Goal: Task Accomplishment & Management: Use online tool/utility

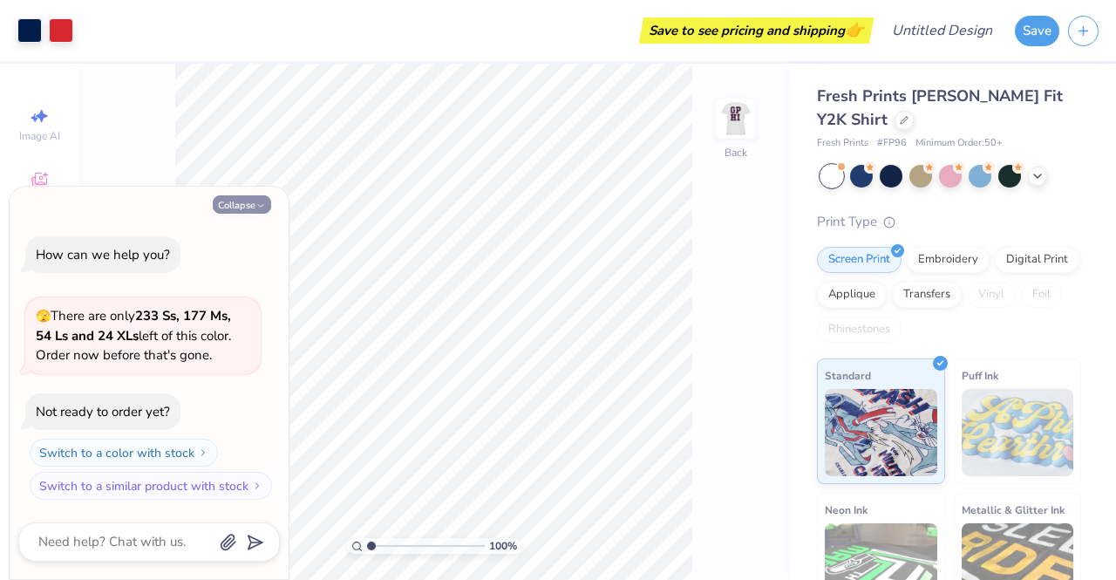
click at [242, 206] on button "Collapse" at bounding box center [242, 204] width 58 height 18
type textarea "x"
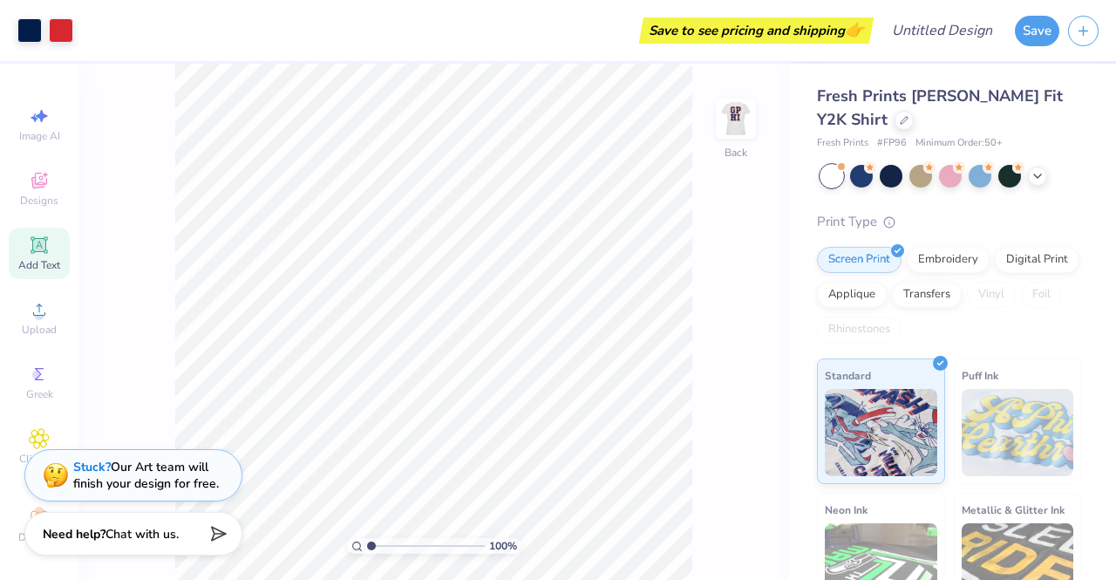
click at [29, 246] on icon at bounding box center [39, 244] width 21 height 21
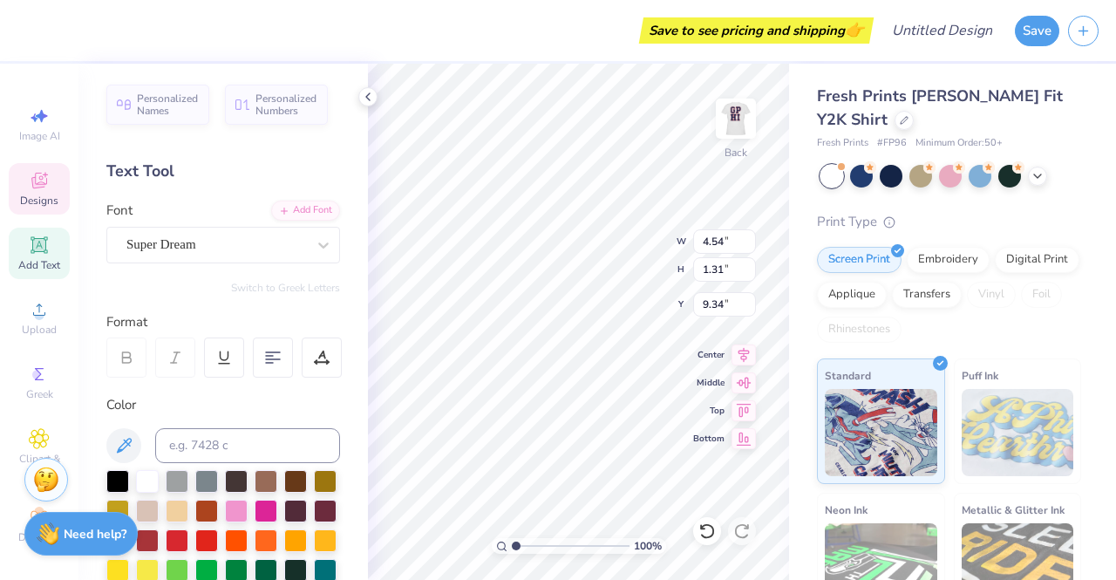
type input "10.00"
type input "2.35"
type input "2.00"
type textarea "G"
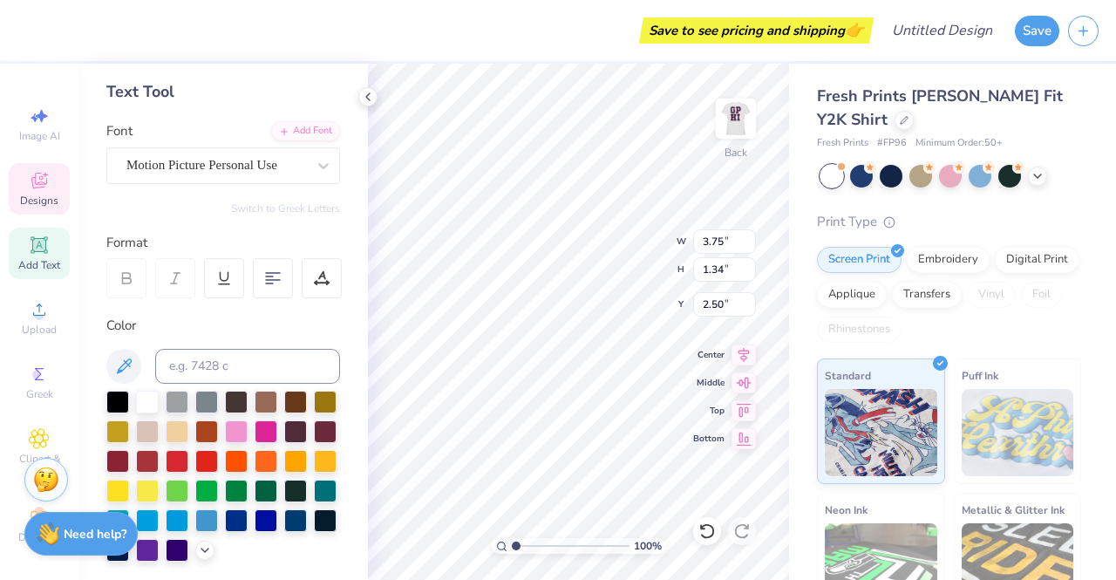
scroll to position [77, 0]
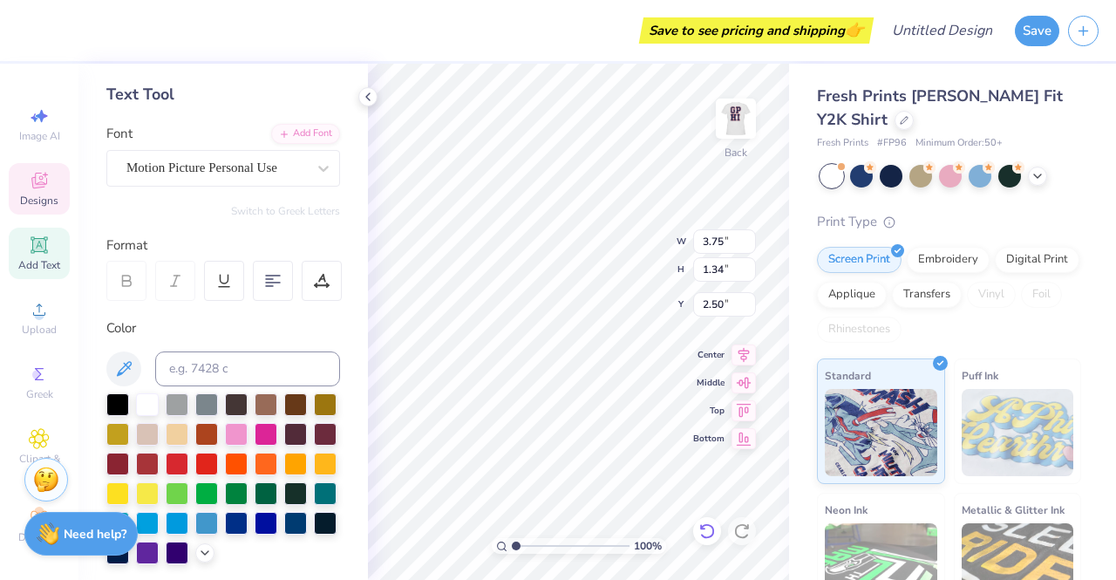
type textarea "HRMA"
click at [712, 533] on icon at bounding box center [706, 531] width 15 height 16
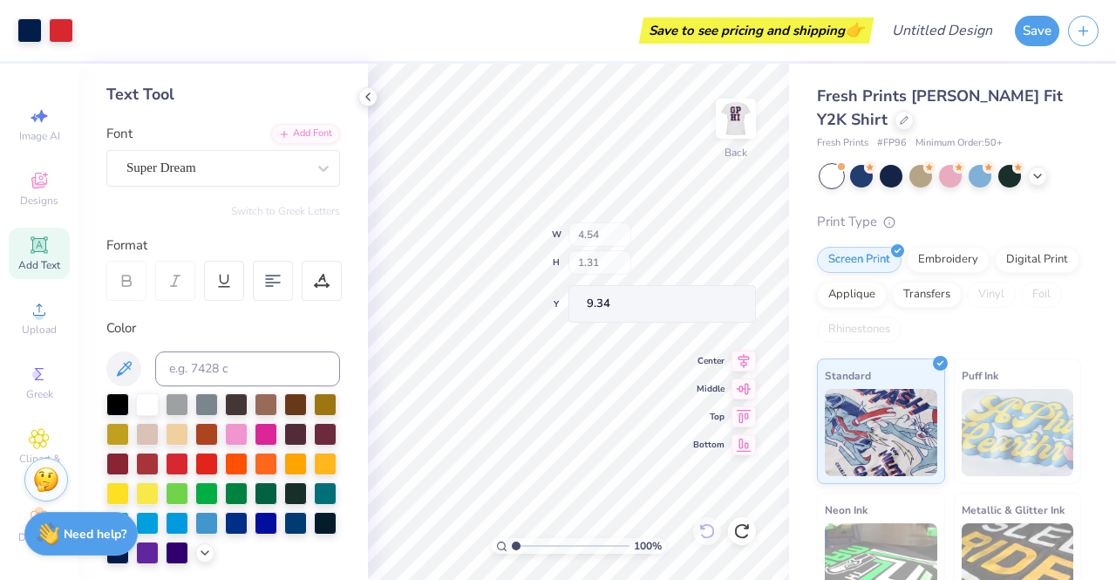
type input "4.54"
type input "1.31"
type input "9.34"
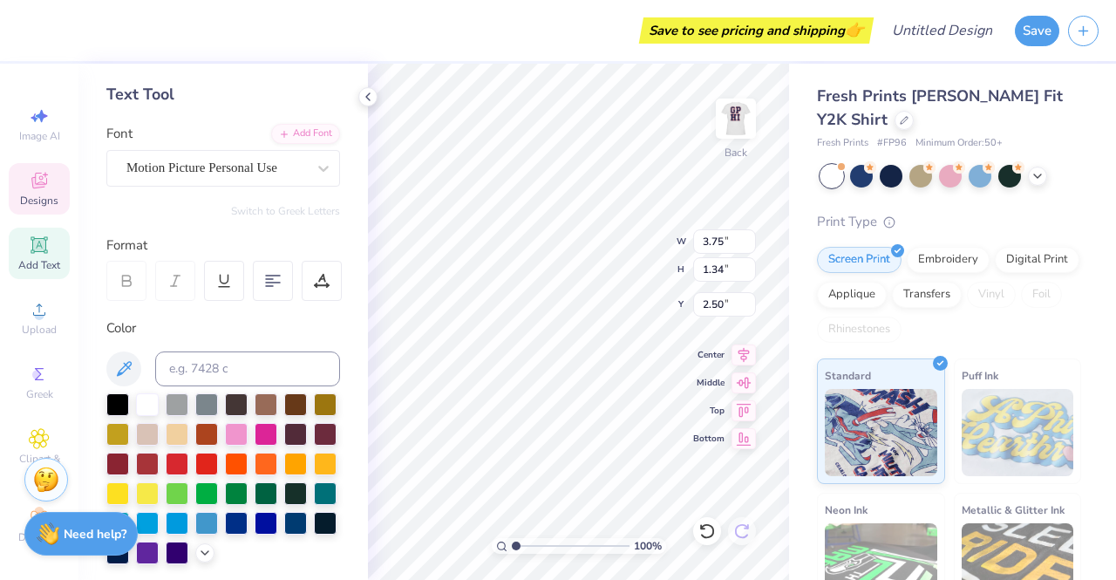
scroll to position [14, 2]
type textarea "G"
type textarea "h"
type textarea "HRMA"
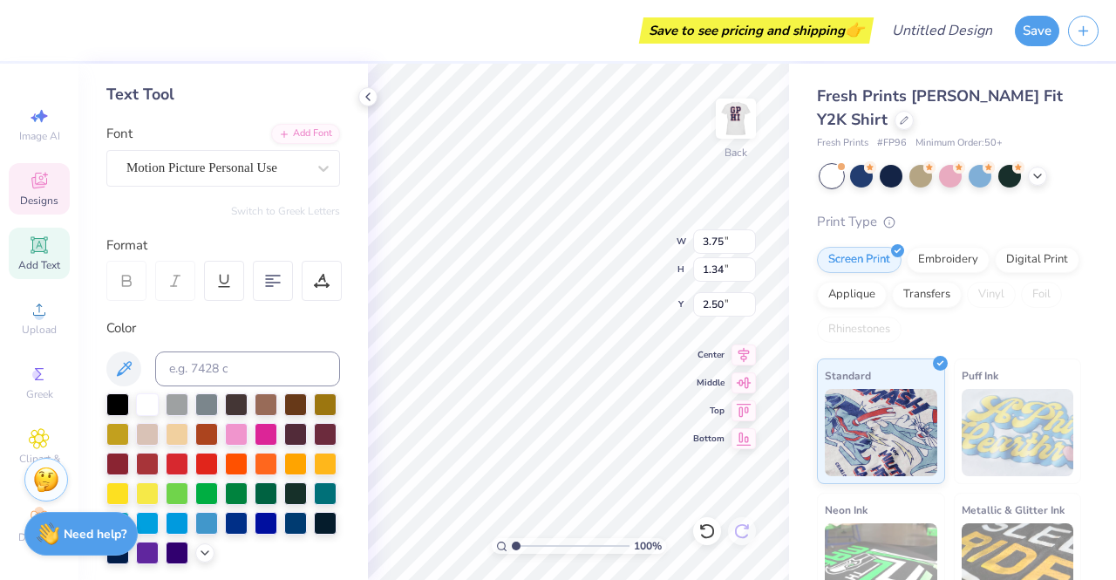
scroll to position [13, 3]
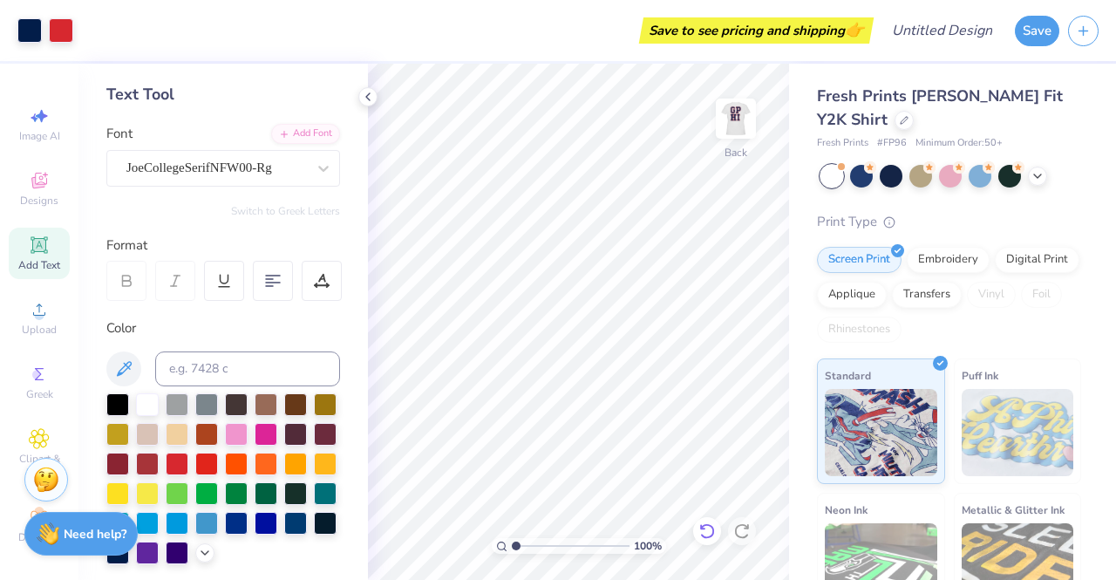
click at [706, 529] on icon at bounding box center [706, 530] width 17 height 17
click at [743, 118] on img at bounding box center [736, 119] width 70 height 70
click at [741, 125] on img at bounding box center [736, 119] width 70 height 70
click at [741, 125] on img at bounding box center [735, 118] width 35 height 35
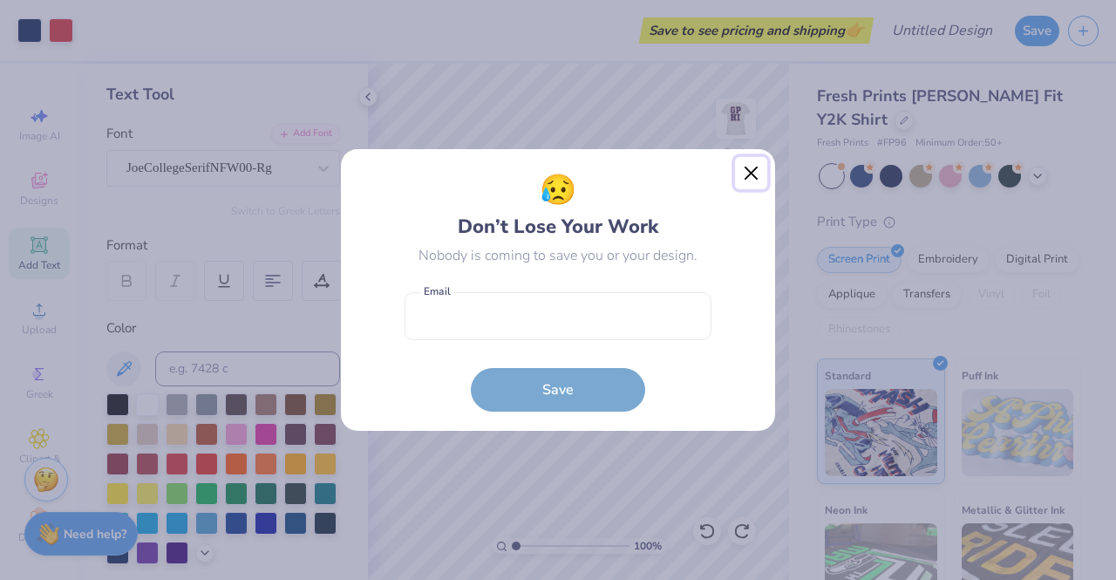
click at [748, 172] on button "Close" at bounding box center [751, 173] width 33 height 33
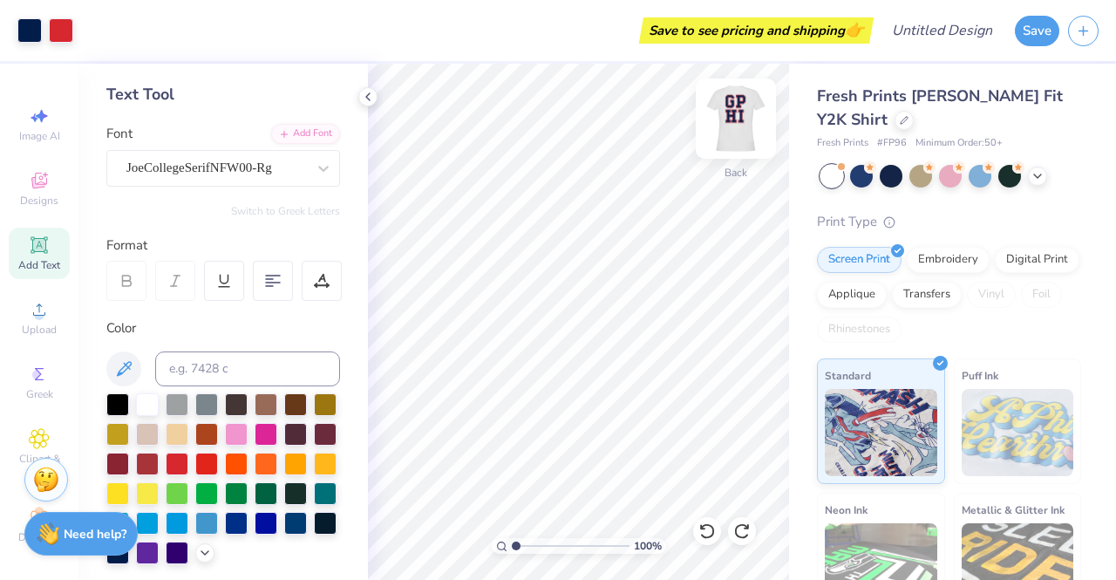
click at [744, 115] on img at bounding box center [736, 119] width 70 height 70
click at [734, 121] on img at bounding box center [736, 119] width 70 height 70
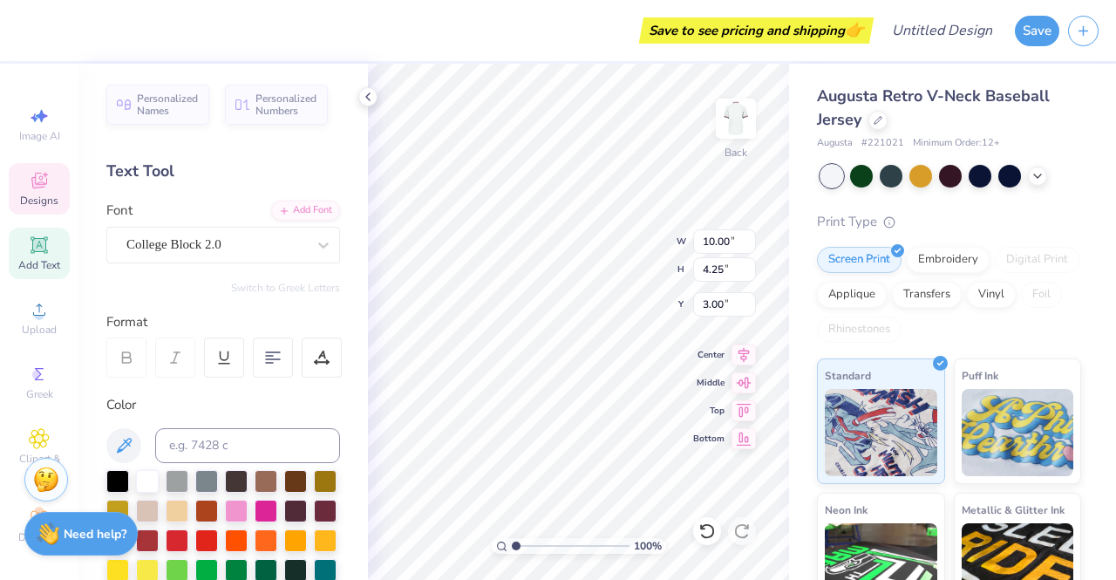
scroll to position [14, 2]
type textarea "D"
type textarea "hrma"
click at [790, 224] on div "Augusta Retro V-Neck Baseball Jersey Augusta # 221021 Minimum Order: 12 + Print…" at bounding box center [952, 408] width 327 height 689
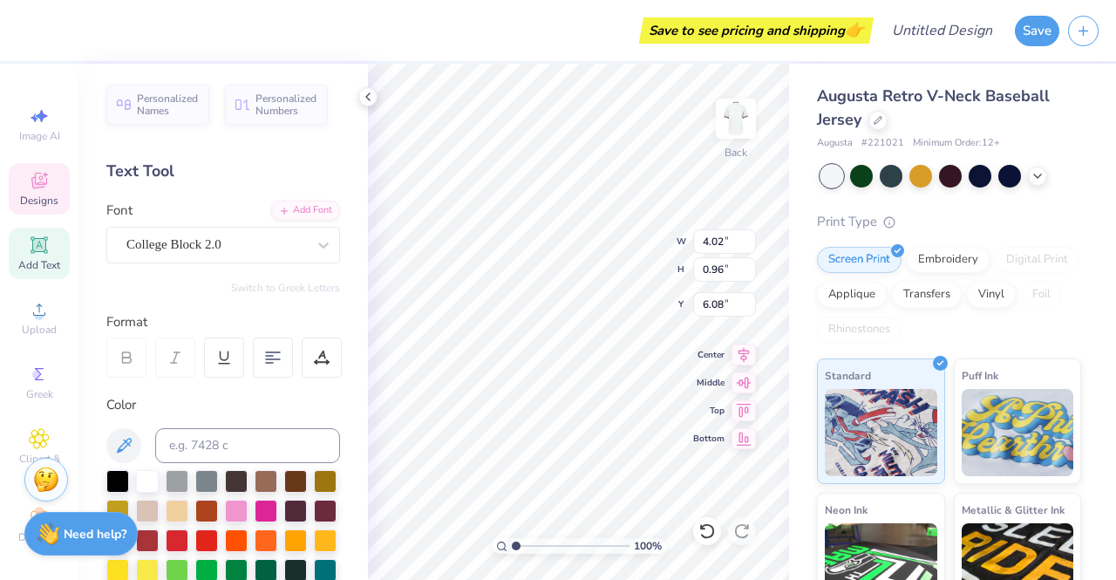
type textarea "est. 2019"
type input "5.92"
type input "3.40"
type input "3.22"
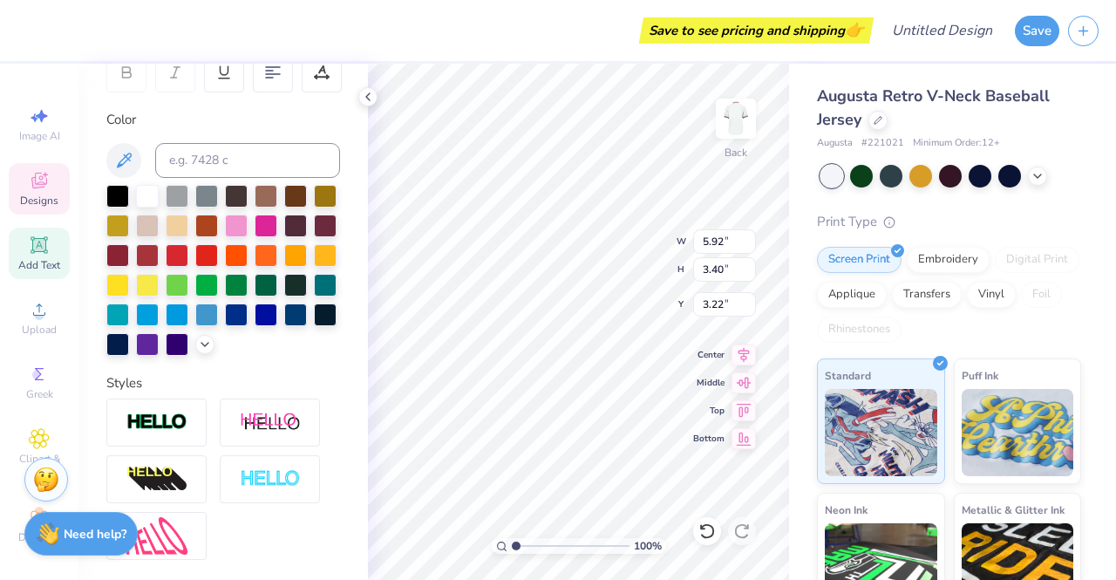
scroll to position [287, 0]
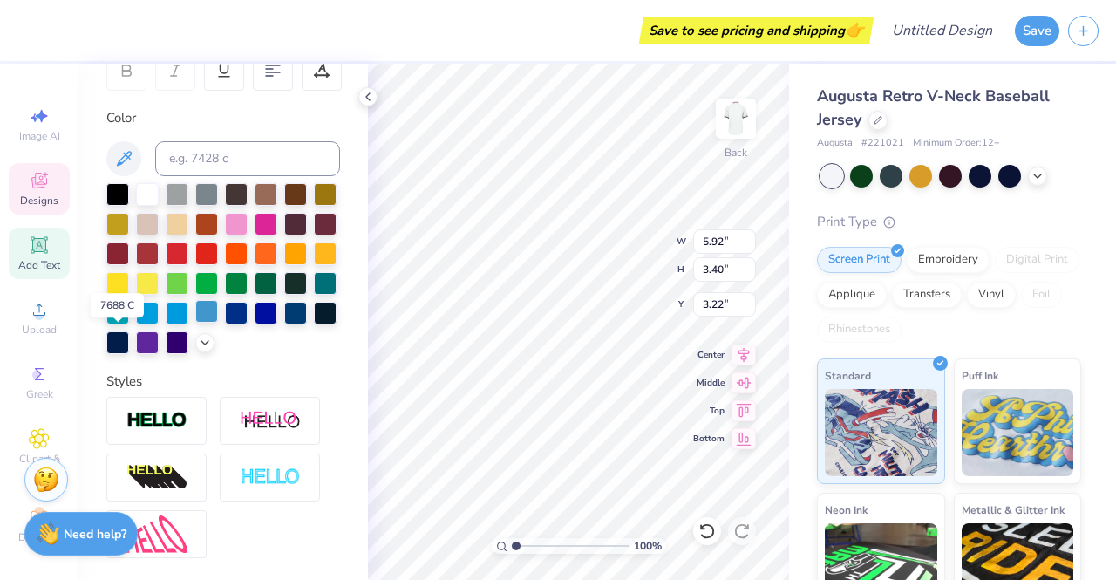
click at [195, 323] on div at bounding box center [206, 311] width 23 height 23
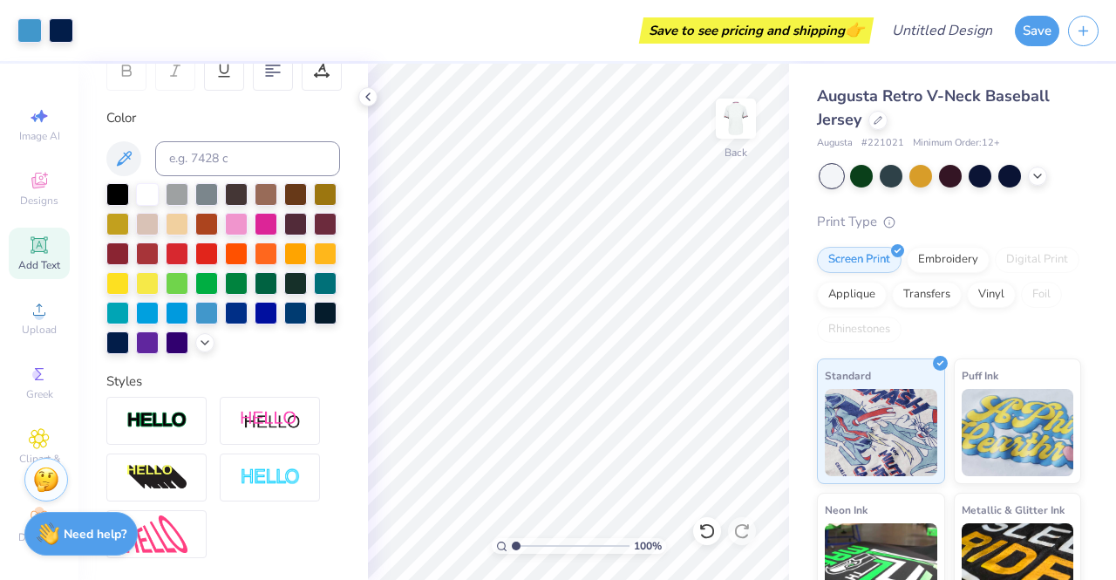
click at [833, 170] on div at bounding box center [831, 176] width 23 height 23
click at [129, 343] on div at bounding box center [117, 341] width 23 height 23
click at [314, 323] on div at bounding box center [325, 311] width 23 height 23
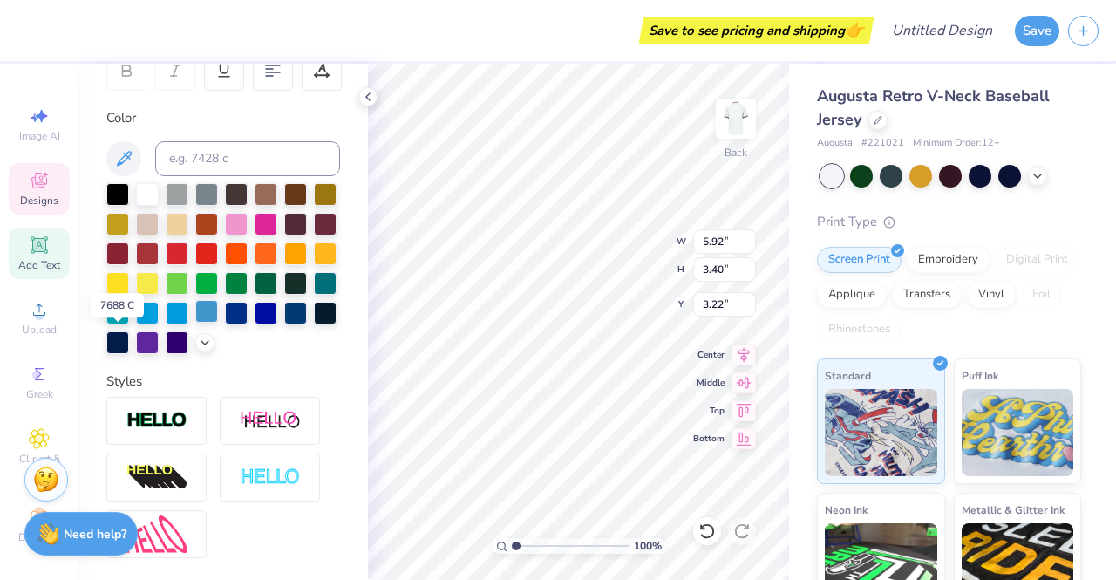
click at [195, 323] on div at bounding box center [206, 311] width 23 height 23
click at [288, 383] on div "Personalized Names Personalized Numbers Text Tool Add Font Font College Block 2…" at bounding box center [222, 322] width 289 height 516
click at [1042, 173] on icon at bounding box center [1037, 174] width 14 height 14
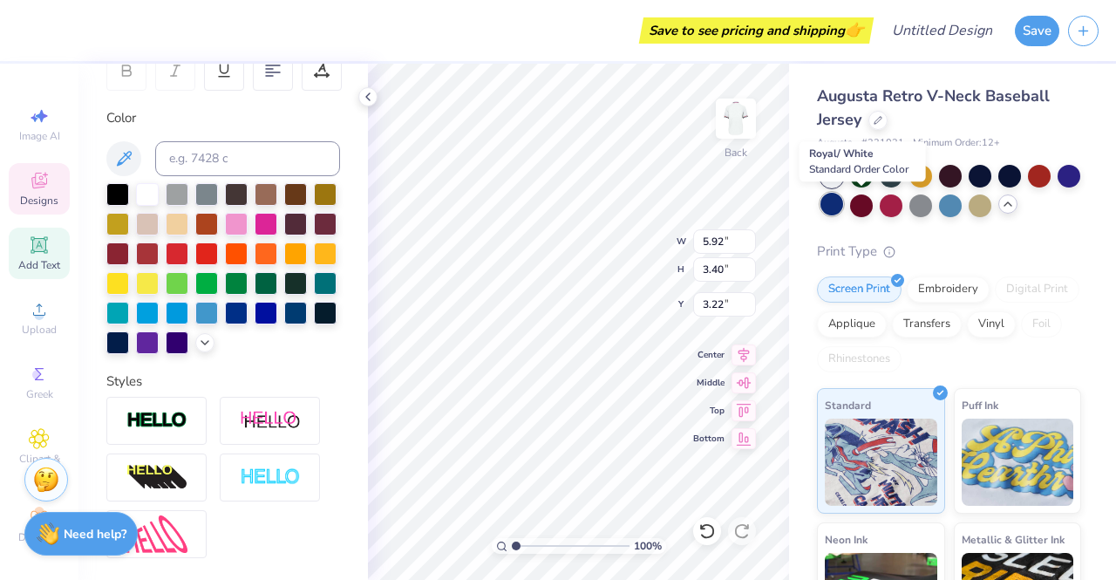
click at [843, 207] on div at bounding box center [831, 204] width 23 height 23
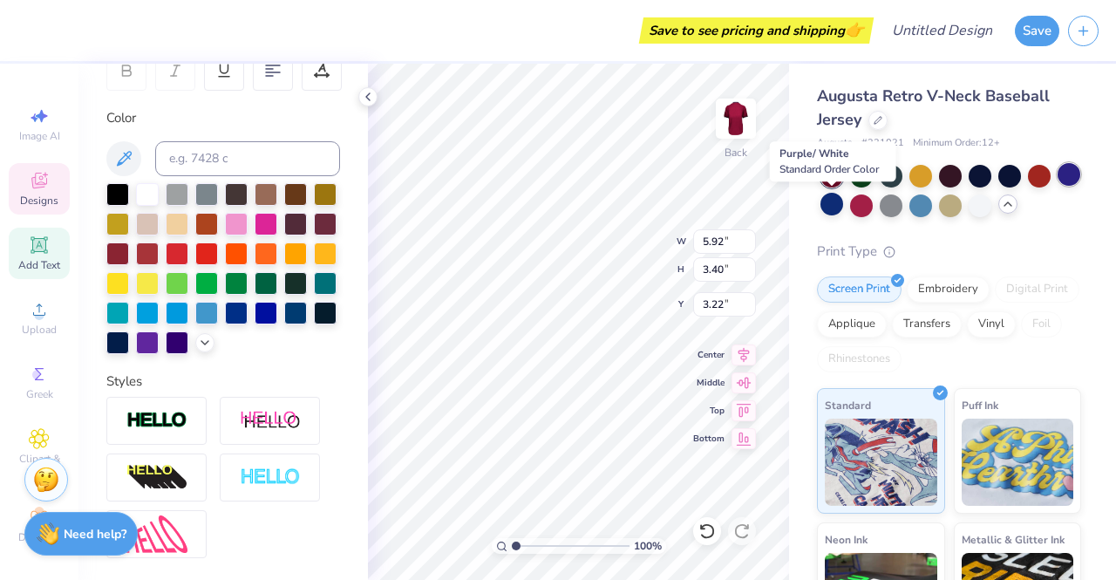
click at [1057, 186] on div at bounding box center [1068, 174] width 23 height 23
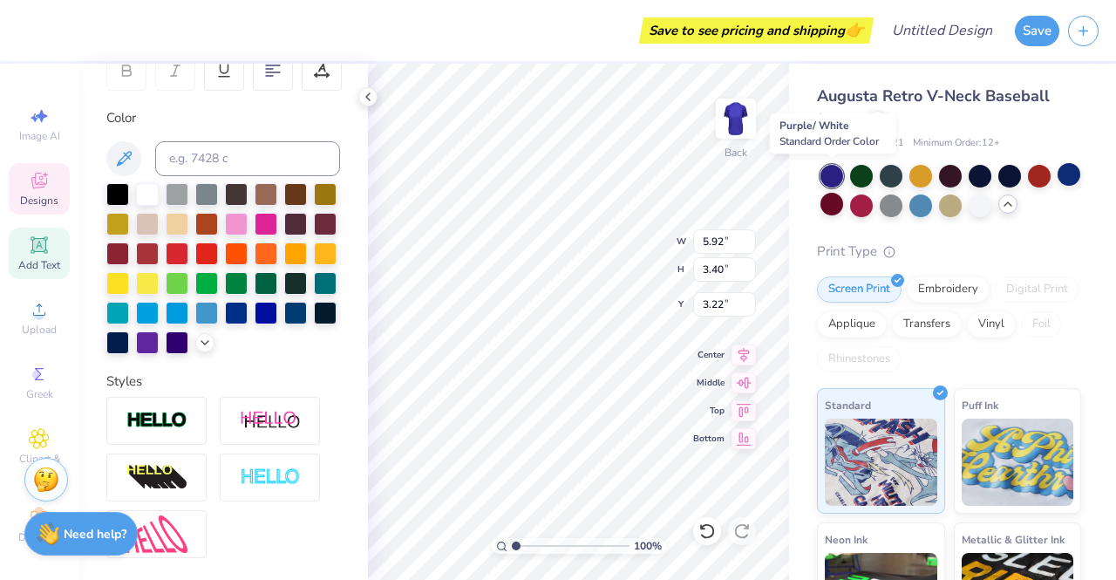
click at [830, 179] on div at bounding box center [831, 176] width 23 height 23
click at [1057, 186] on div at bounding box center [1068, 174] width 23 height 23
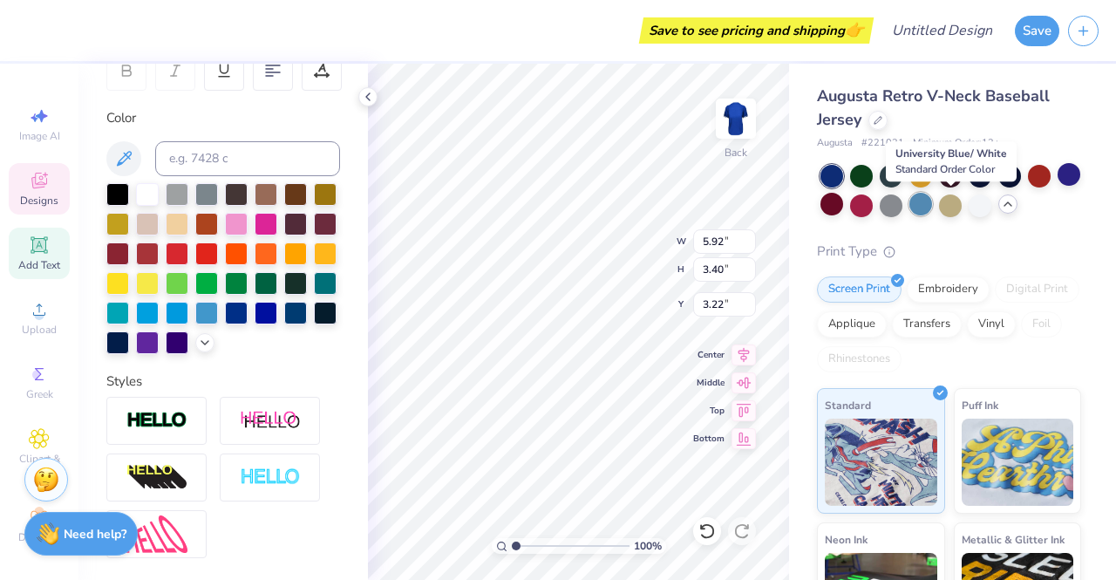
click at [932, 201] on div at bounding box center [920, 204] width 23 height 23
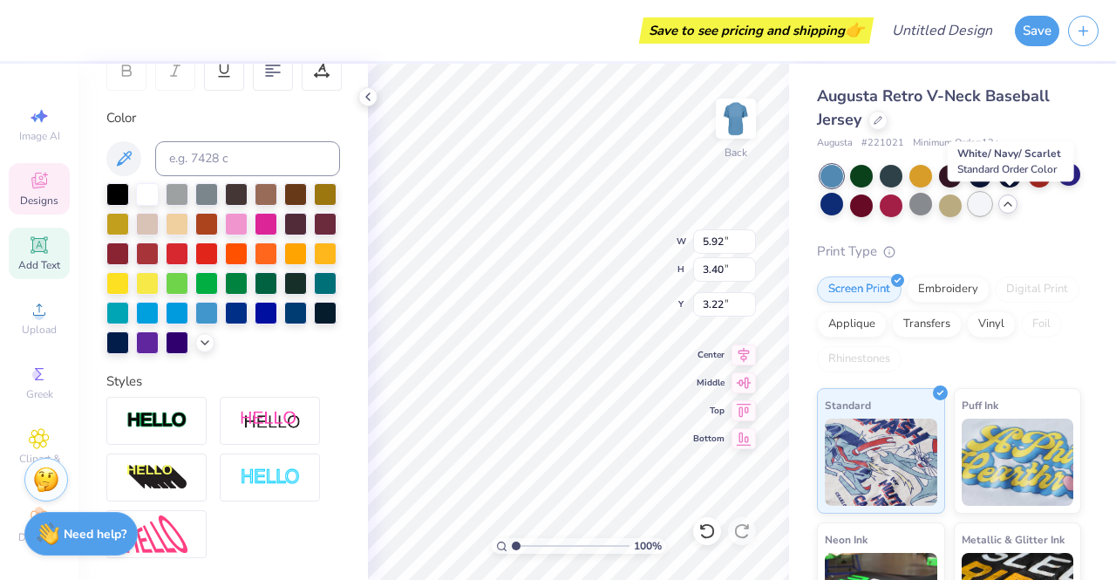
click at [991, 210] on div at bounding box center [980, 204] width 23 height 23
click at [1005, 257] on div "Print Type" at bounding box center [949, 251] width 264 height 20
click at [801, 143] on div "Augusta Retro V-Neck Baseball Jersey Augusta # 221021 Minimum Order: 12 + Print…" at bounding box center [952, 423] width 327 height 718
click at [1024, 253] on div "Print Type" at bounding box center [949, 251] width 264 height 20
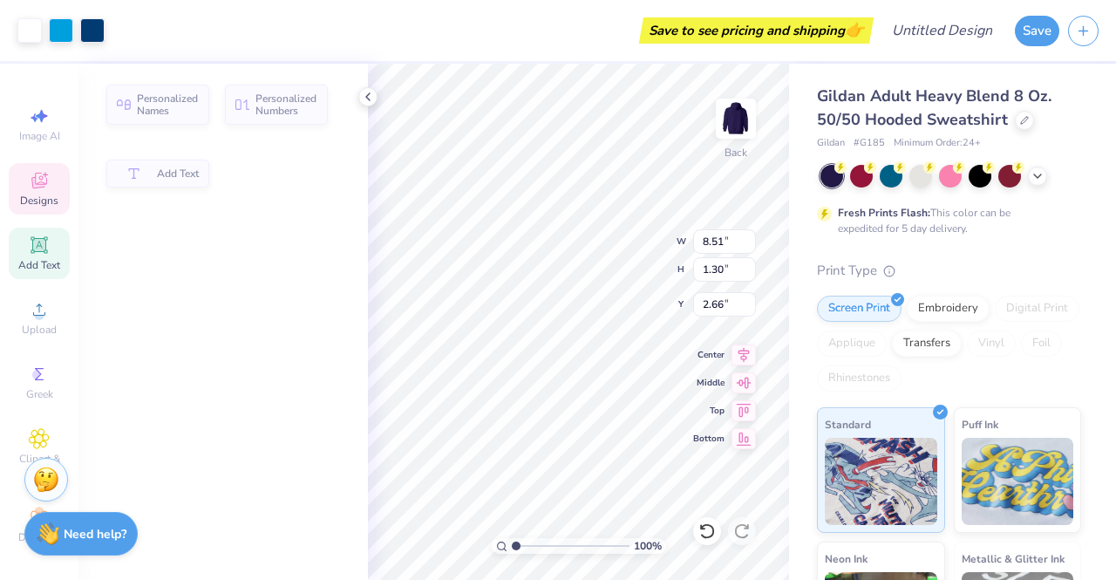
scroll to position [15, 2]
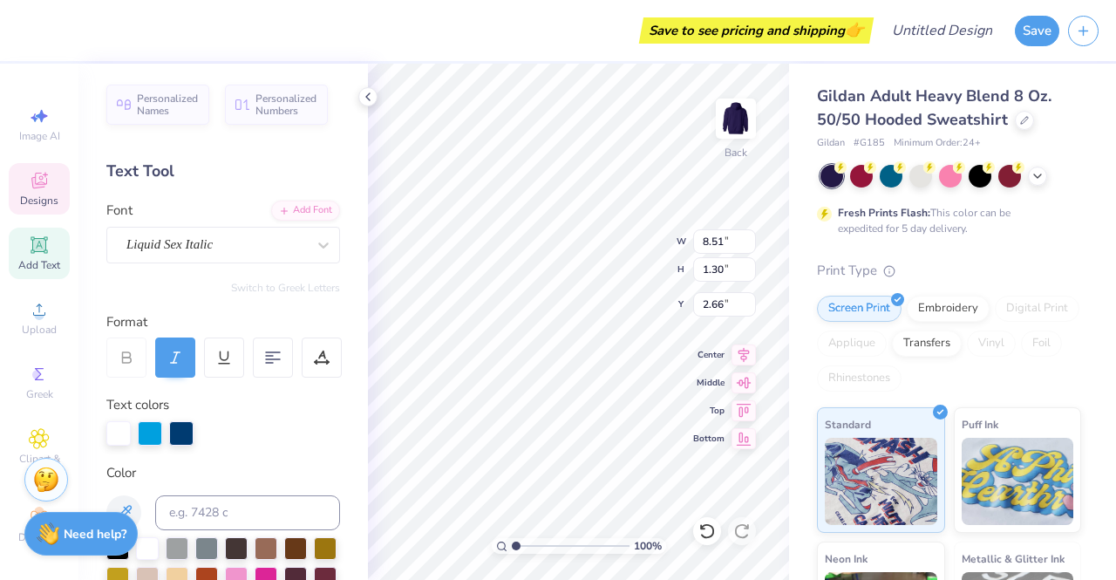
type textarea "P"
type textarea "h"
type textarea "HRMA"
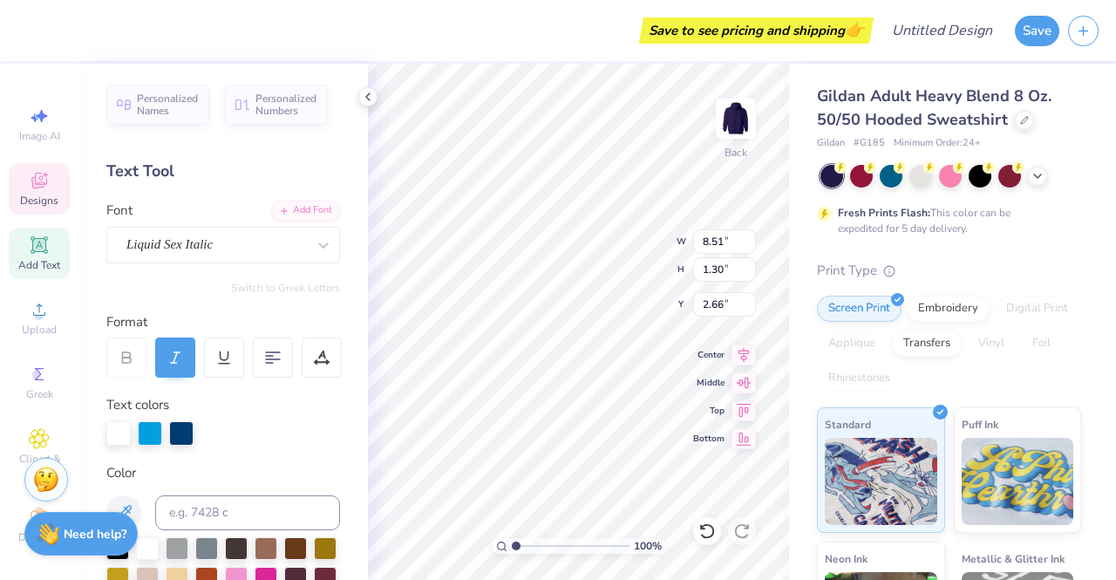
scroll to position [15, 3]
click at [789, 204] on div "Gildan Adult Heavy Blend 8 Oz. 50/50 Hooded Sweatshirt Gildan # G185 Minimum Or…" at bounding box center [952, 432] width 327 height 737
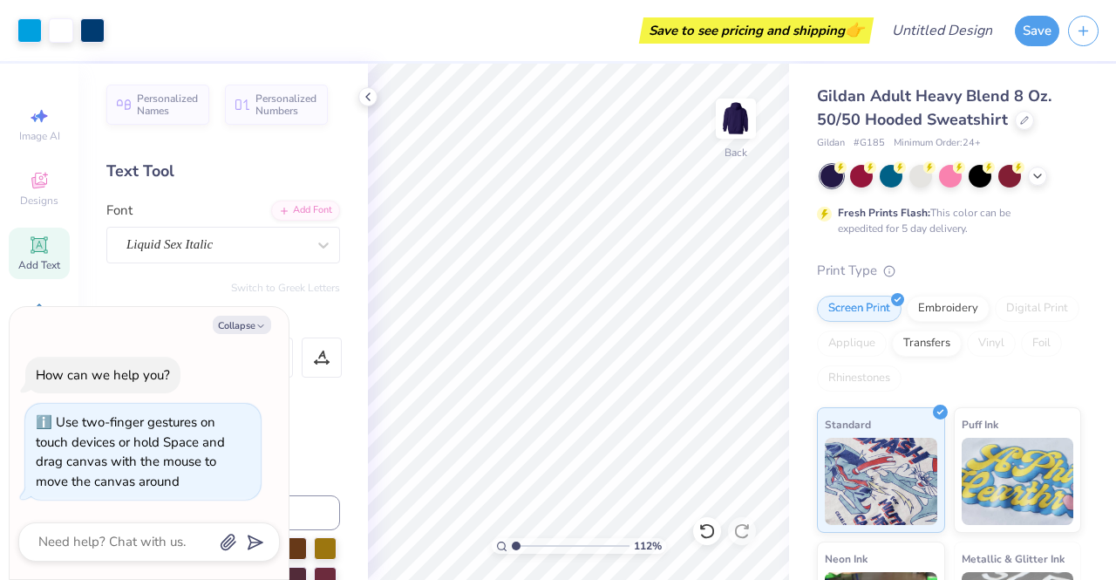
type input "1.11581596169114"
type textarea "x"
type input "1.22186700956973"
type textarea "x"
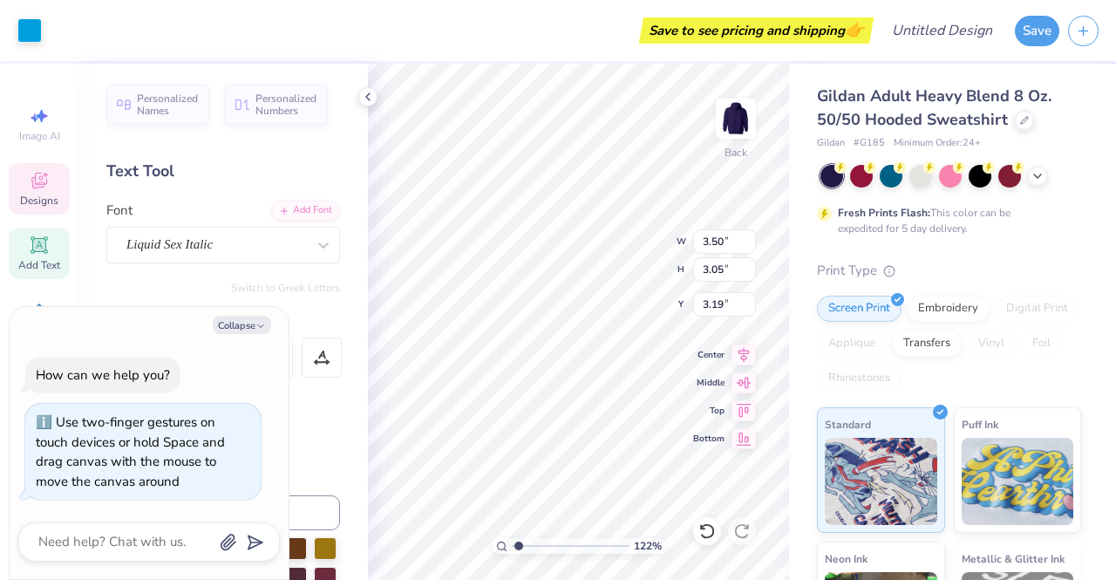
type input "1.22186700956973"
type textarea "x"
type input "6.60"
type input "5.77"
type input "0.73"
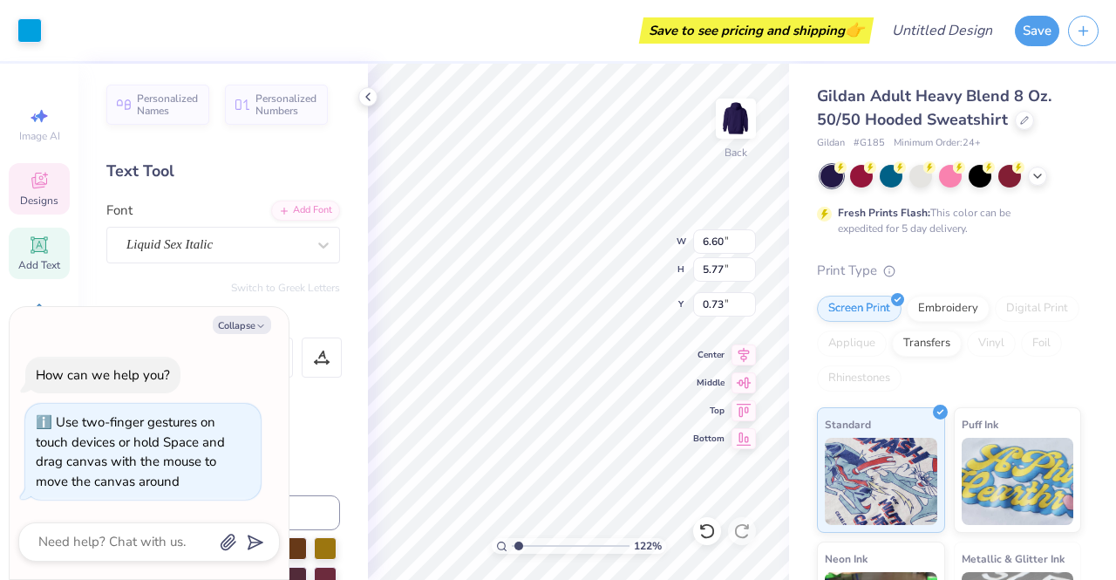
type input "1.22186700956973"
type textarea "x"
type input "4.67"
type input "5.39"
type input "1.12"
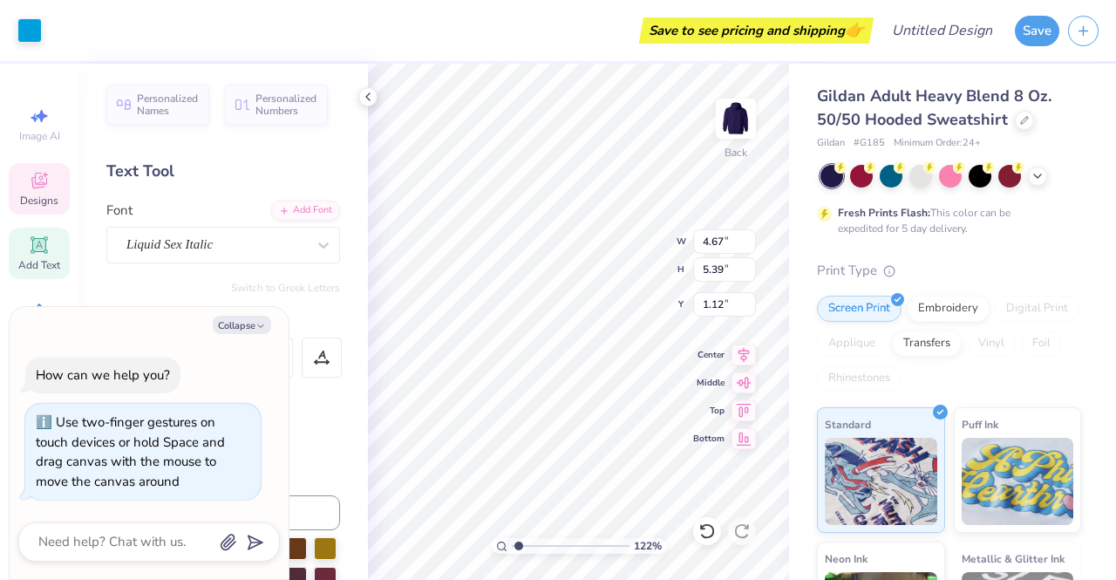
click at [804, 262] on div "Gildan Adult Heavy Blend 8 Oz. 50/50 Hooded Sweatshirt Gildan # G185 Minimum Or…" at bounding box center [952, 432] width 327 height 737
click at [807, 264] on div "Gildan Adult Heavy Blend 8 Oz. 50/50 Hooded Sweatshirt Gildan # G185 Minimum Or…" at bounding box center [952, 432] width 327 height 737
click at [1041, 261] on div "Print Type" at bounding box center [949, 271] width 264 height 20
type input "1.22186700956973"
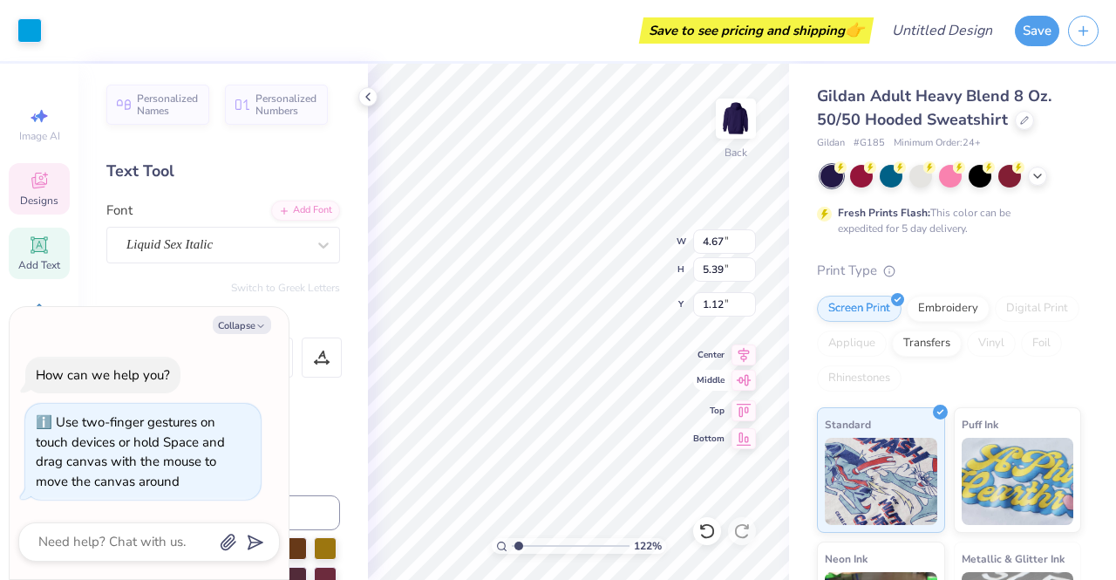
type textarea "x"
type input "1.22186700956973"
type textarea "x"
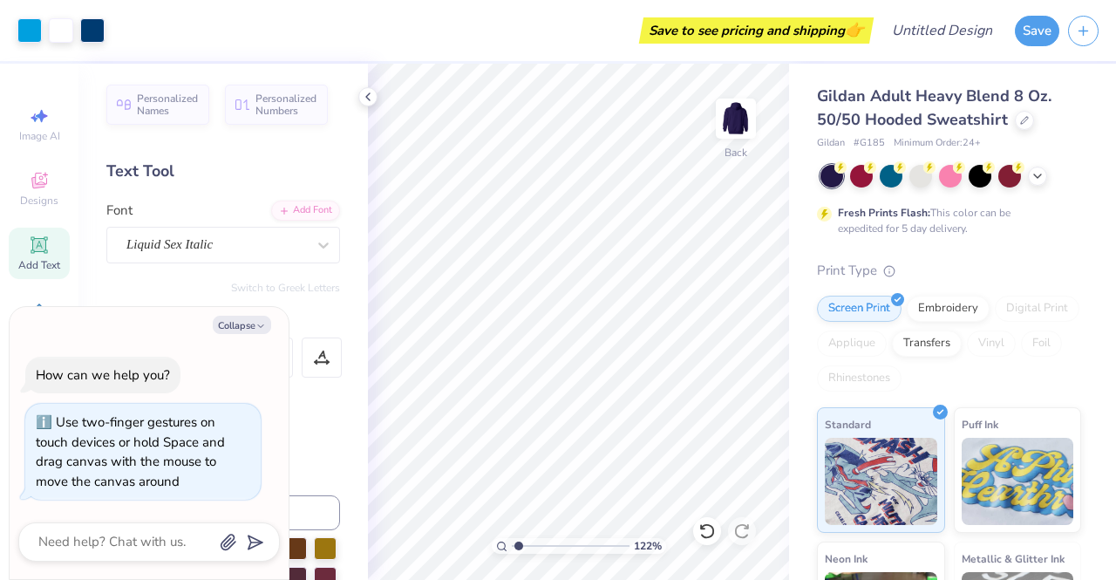
type input "1.22186700956973"
type textarea "x"
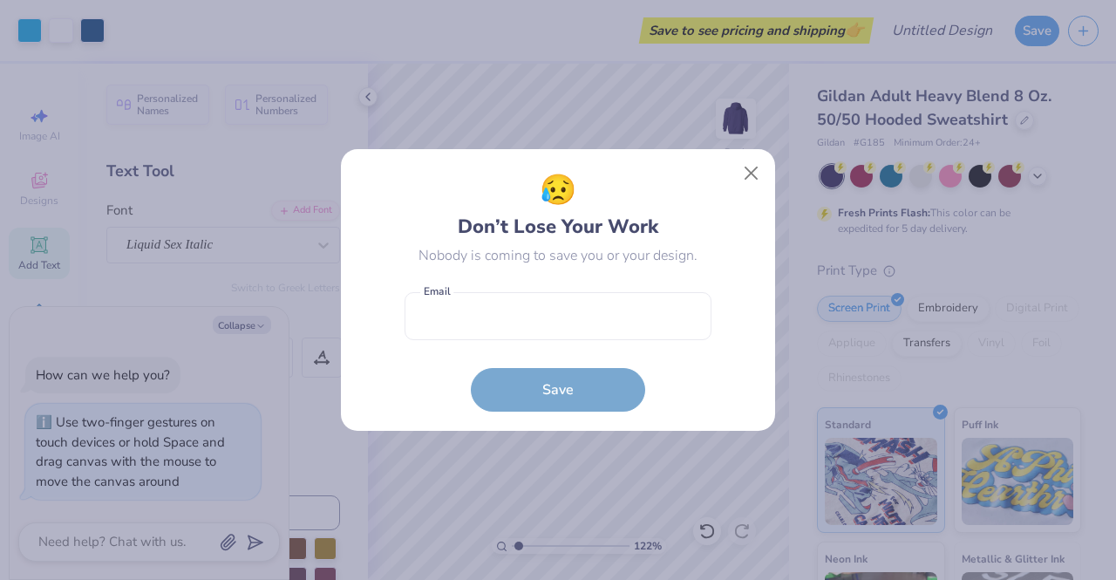
type input "1.22186700956973"
type textarea "x"
type input "1.22186700956973"
type textarea "x"
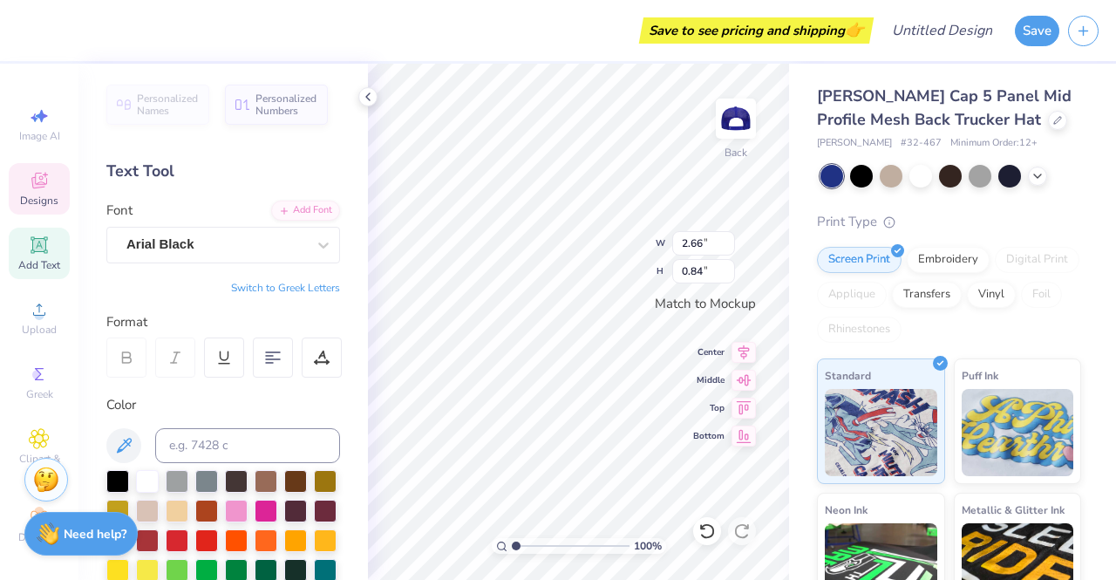
scroll to position [15, 2]
type textarea "a"
type textarea "h"
type textarea "HRMA"
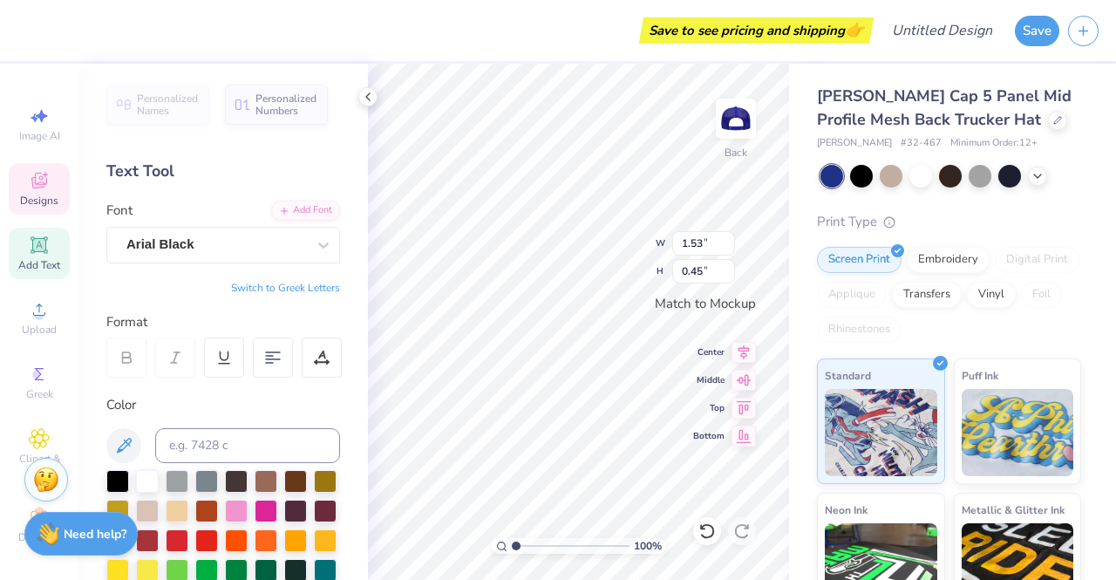
type input "1.53"
type input "0.45"
type textarea "1"
type textarea "2019"
